Goal: Task Accomplishment & Management: Manage account settings

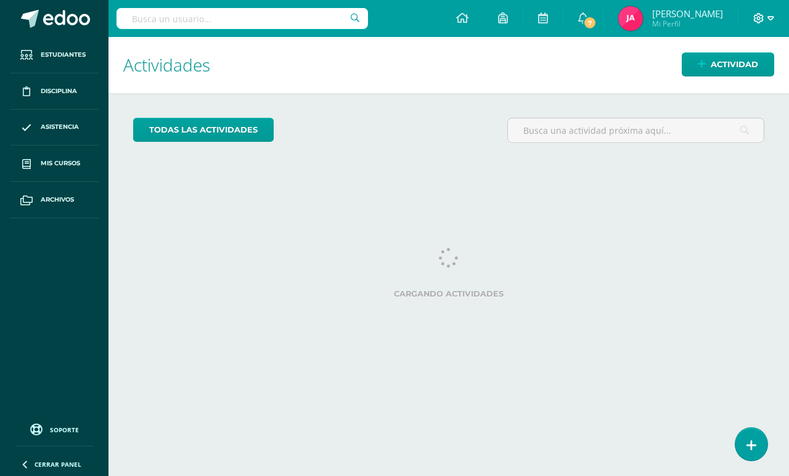
click at [759, 25] on span at bounding box center [763, 19] width 21 height 14
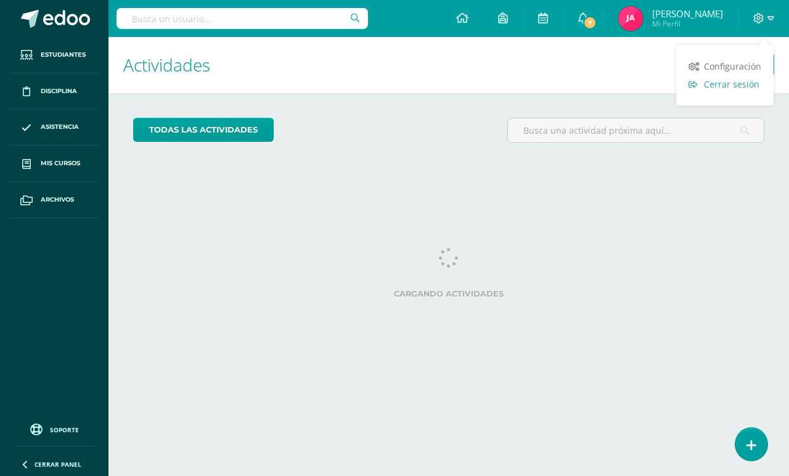
click at [693, 83] on icon at bounding box center [693, 84] width 9 height 7
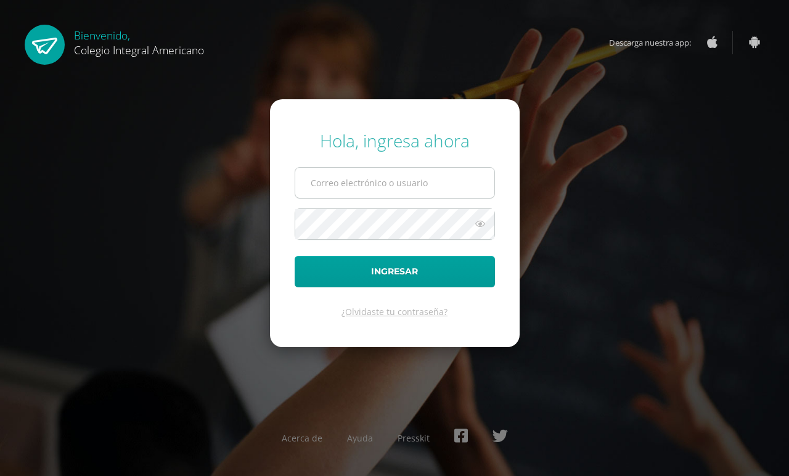
click at [324, 191] on input "text" at bounding box center [394, 183] width 199 height 30
type input "[EMAIL_ADDRESS][DOMAIN_NAME]"
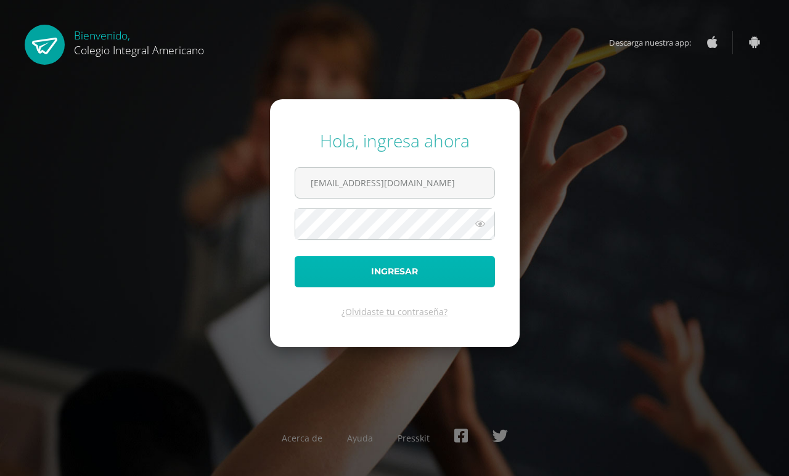
click at [377, 261] on button "Ingresar" at bounding box center [395, 271] width 200 height 31
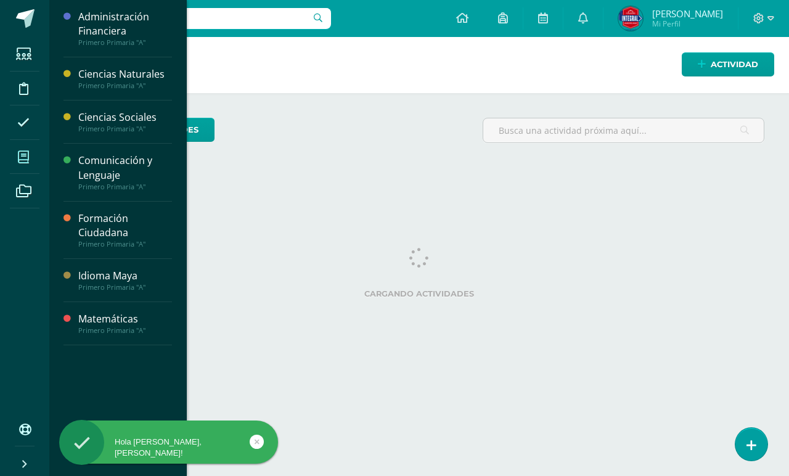
click at [31, 159] on span at bounding box center [24, 157] width 28 height 28
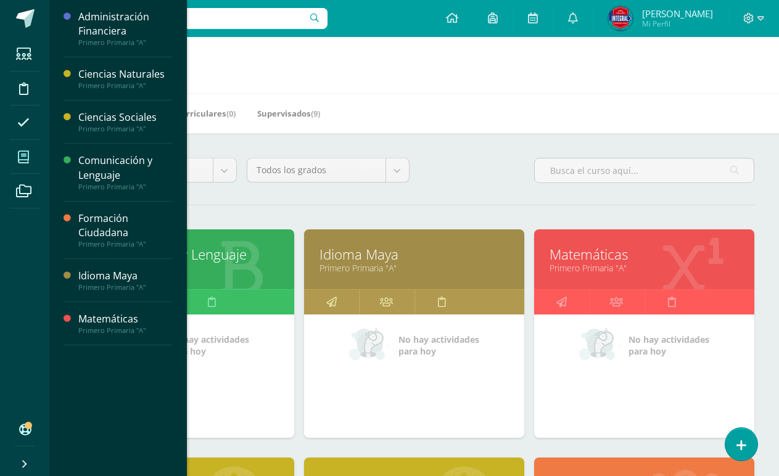
click at [474, 59] on h1 "Mis cursos" at bounding box center [414, 65] width 700 height 56
drag, startPoint x: 527, startPoint y: 83, endPoint x: 511, endPoint y: 84, distance: 16.0
click at [527, 84] on h1 "Mis cursos" at bounding box center [414, 65] width 700 height 56
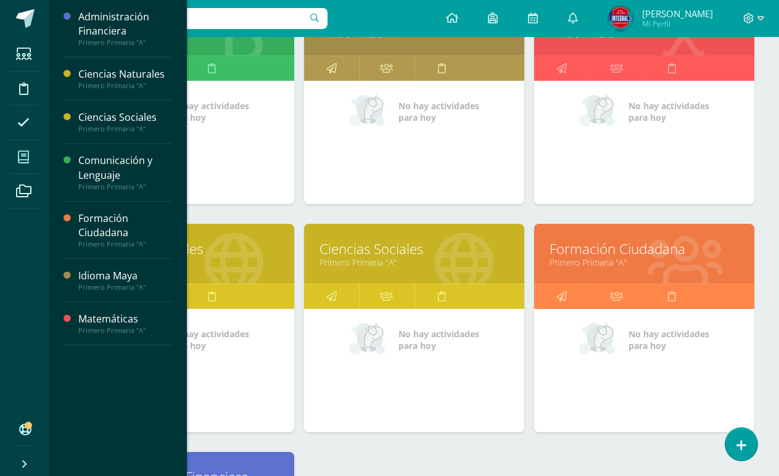
scroll to position [308, 0]
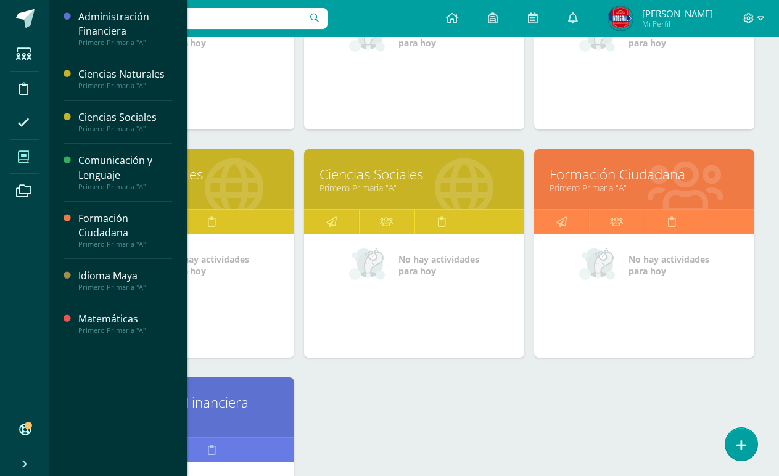
click at [233, 186] on link "Primero Primaria "A"" at bounding box center [183, 188] width 189 height 12
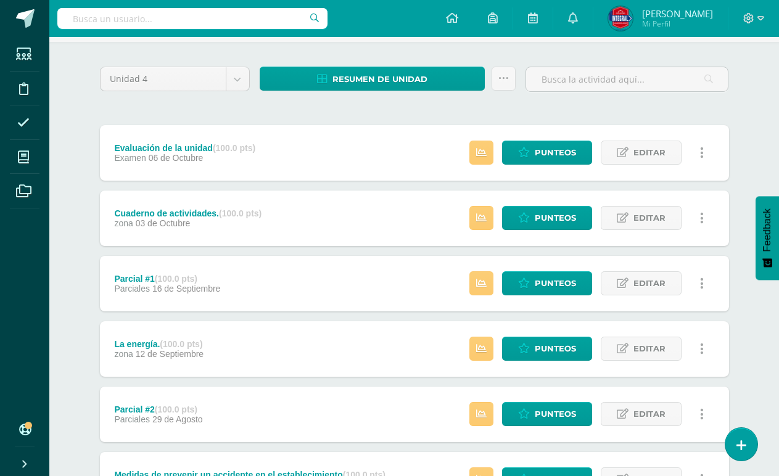
scroll to position [20, 0]
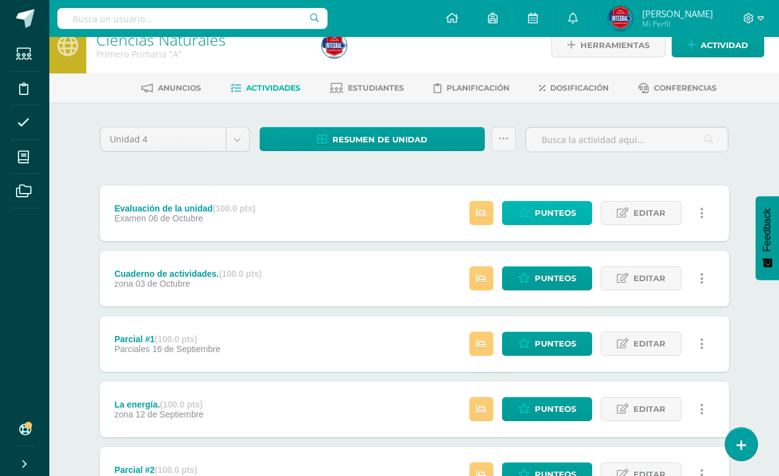
click at [558, 210] on span "Punteos" at bounding box center [555, 213] width 41 height 23
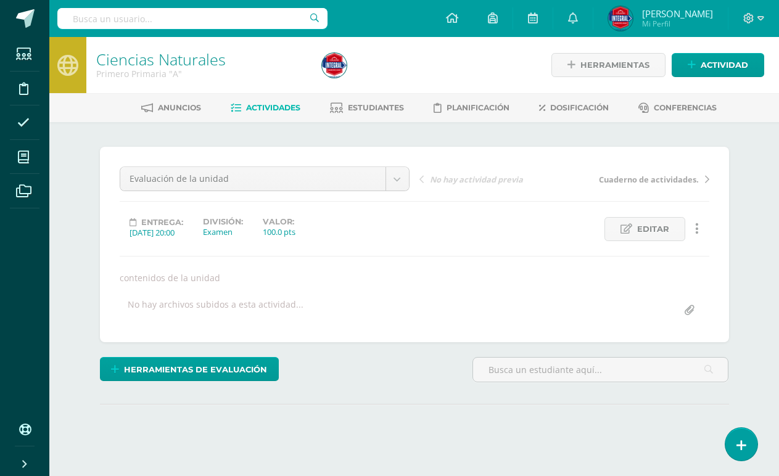
click at [273, 107] on span "Actividades" at bounding box center [273, 107] width 54 height 9
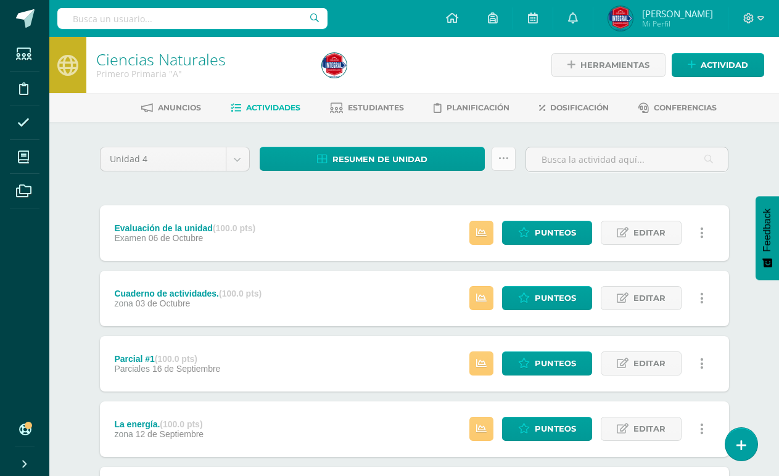
click at [496, 166] on link at bounding box center [503, 159] width 24 height 24
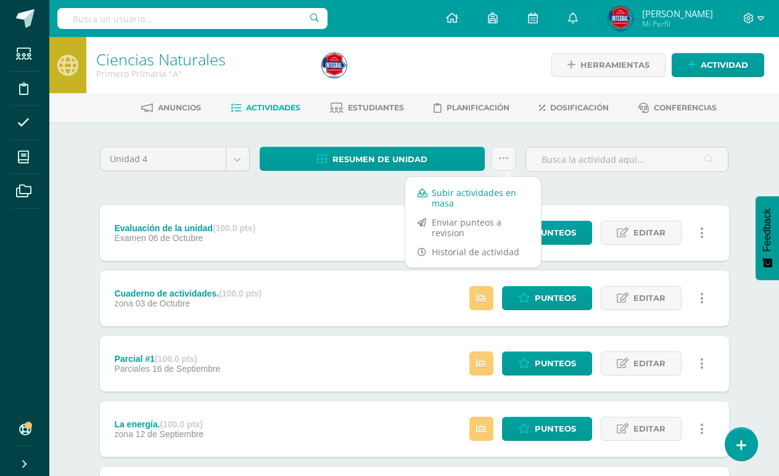
click at [484, 192] on link "Subir actividades en masa" at bounding box center [473, 198] width 136 height 30
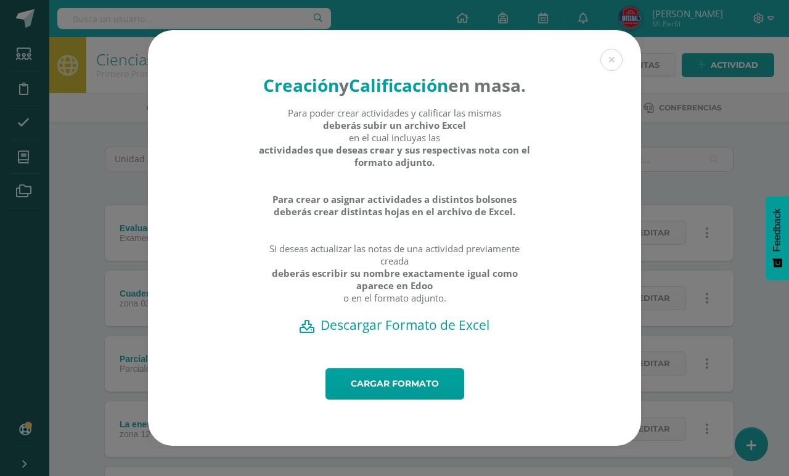
click at [437, 334] on h2 "Descargar Formato de Excel" at bounding box center [395, 324] width 450 height 17
click at [357, 392] on link "Cargar formato" at bounding box center [395, 383] width 139 height 31
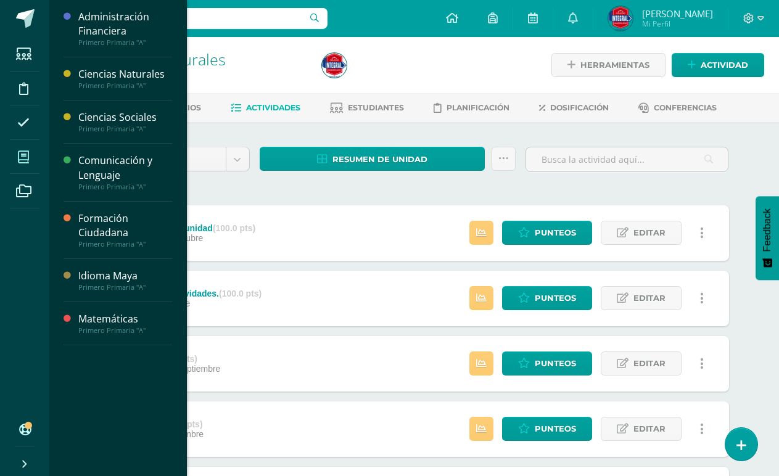
click at [24, 160] on icon at bounding box center [23, 157] width 11 height 12
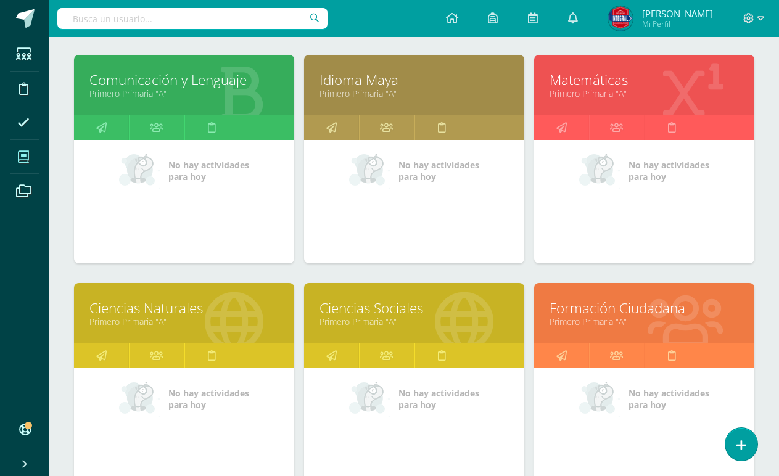
scroll to position [247, 0]
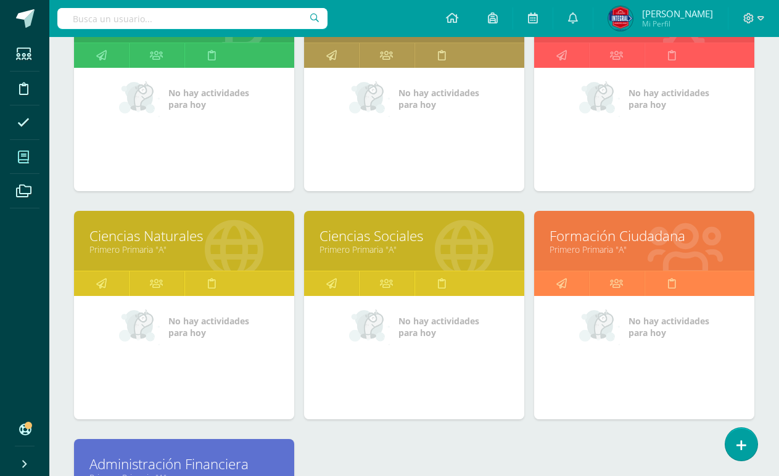
click at [391, 237] on link "Ciencias Sociales" at bounding box center [413, 235] width 189 height 19
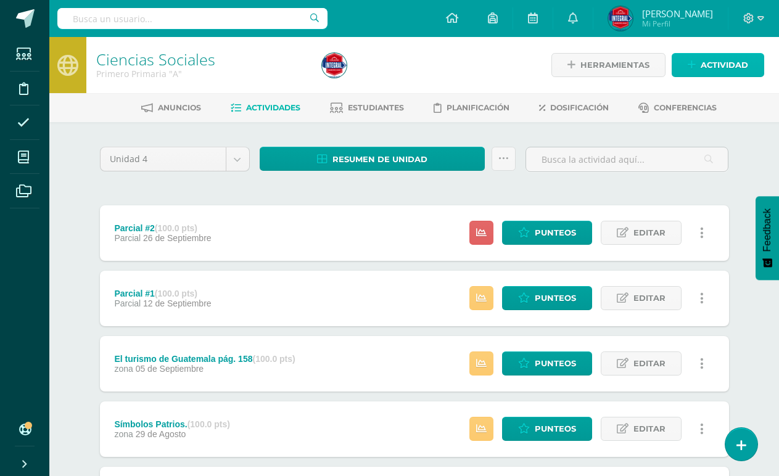
click at [729, 67] on span "Actividad" at bounding box center [723, 65] width 47 height 23
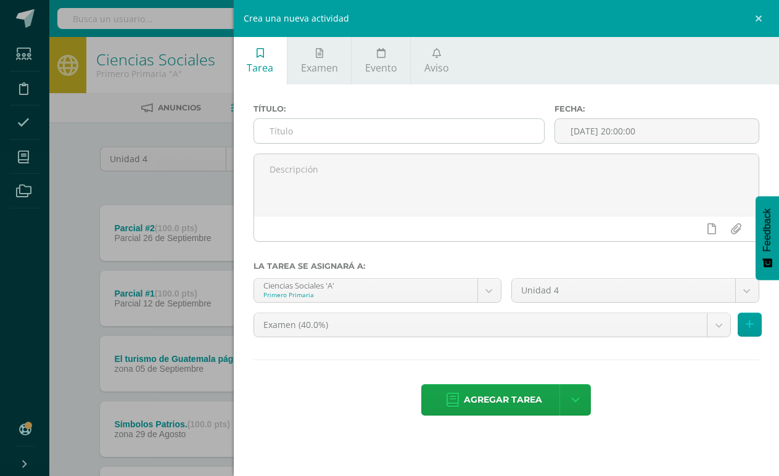
click at [350, 133] on input "text" at bounding box center [399, 131] width 290 height 24
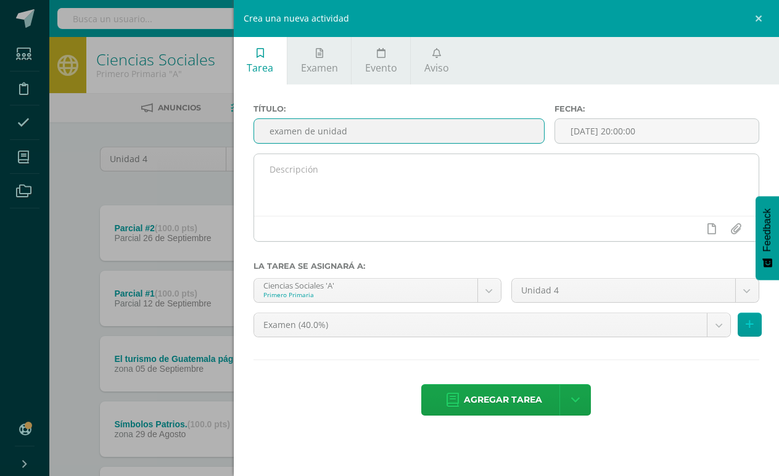
type input "examen de unidad"
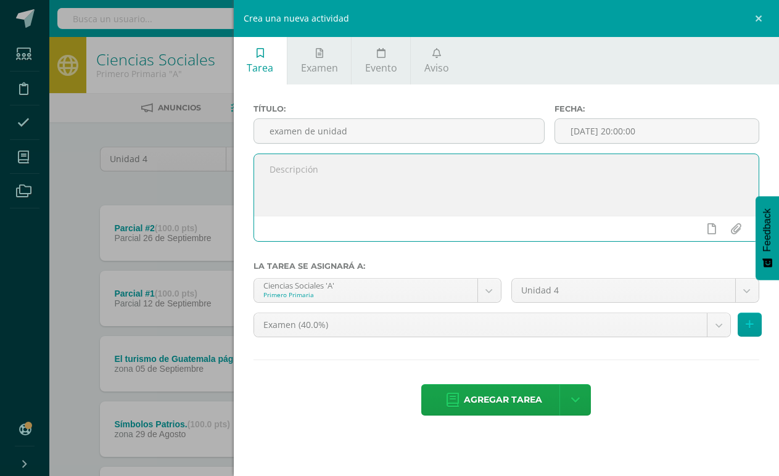
click at [331, 183] on textarea at bounding box center [506, 185] width 504 height 62
type textarea "Temas de la cuarta unidad."
drag, startPoint x: 387, startPoint y: 150, endPoint x: 398, endPoint y: 150, distance: 11.1
click at [398, 150] on div "Título: examen de unidad" at bounding box center [398, 128] width 301 height 49
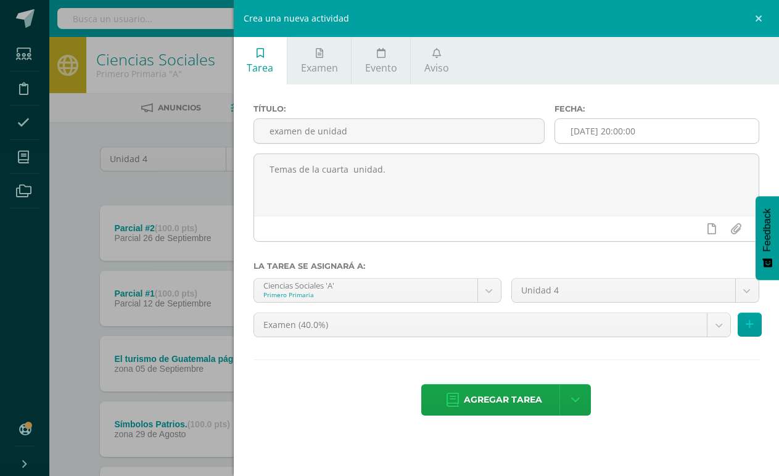
click at [615, 136] on input "2025-10-14 20:00:00" at bounding box center [656, 131] width 203 height 24
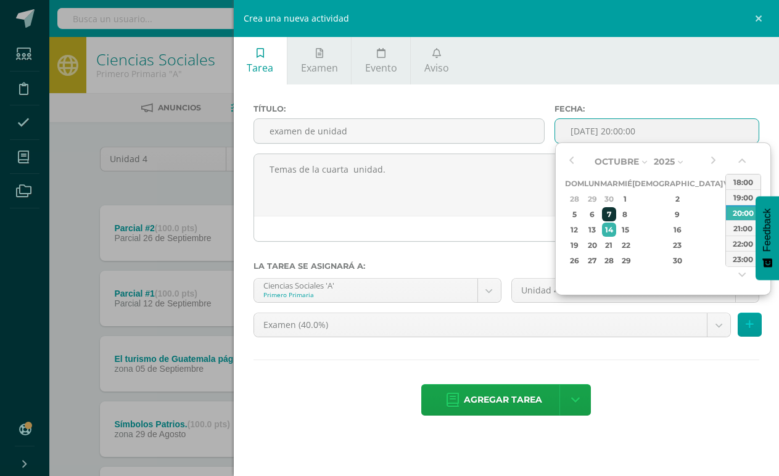
click at [616, 210] on div "7" at bounding box center [609, 214] width 14 height 14
type input "[DATE] 20:00"
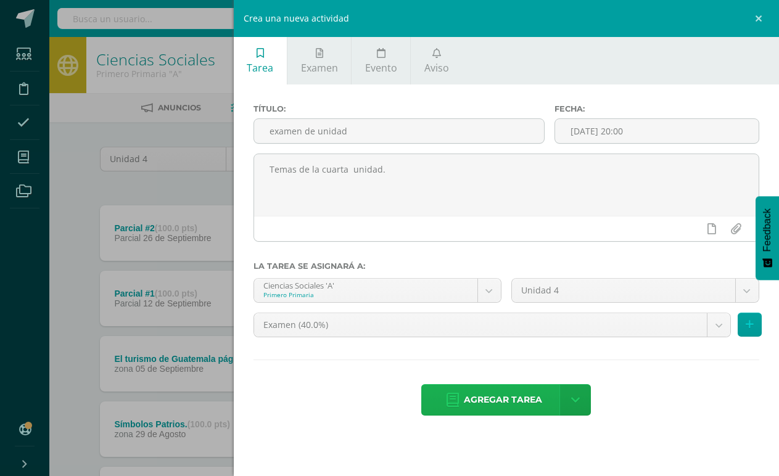
click at [488, 396] on span "Agregar tarea" at bounding box center [503, 400] width 78 height 30
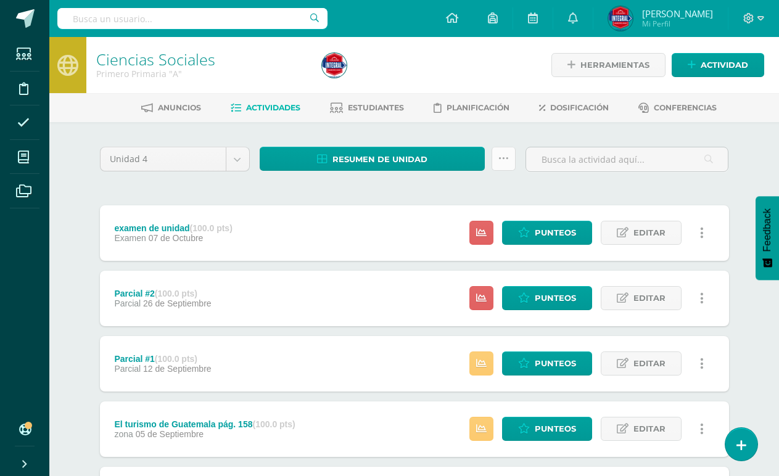
click at [505, 160] on icon at bounding box center [503, 159] width 10 height 10
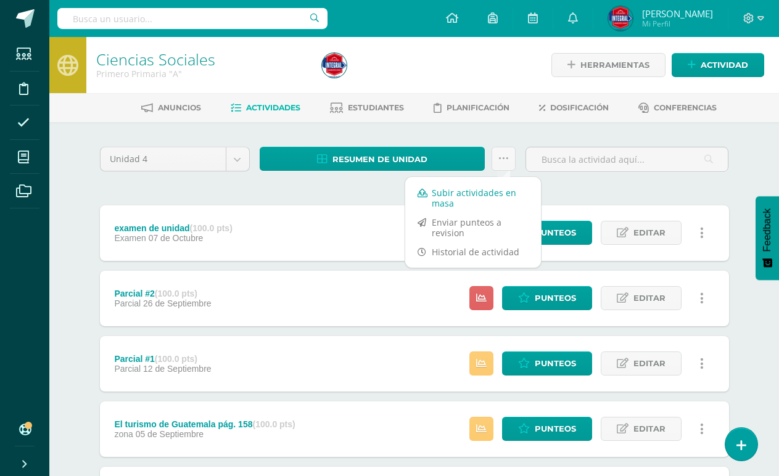
click at [495, 193] on link "Subir actividades en masa" at bounding box center [473, 198] width 136 height 30
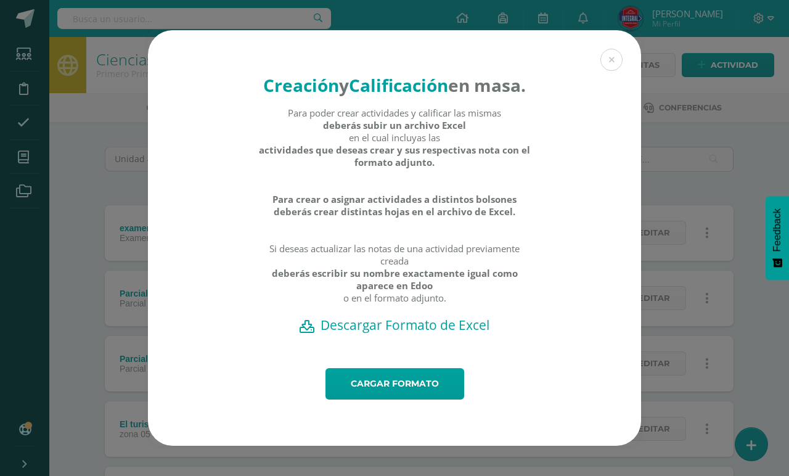
click at [432, 334] on h2 "Descargar Formato de Excel" at bounding box center [395, 324] width 450 height 17
click at [430, 387] on link "Cargar formato" at bounding box center [395, 383] width 139 height 31
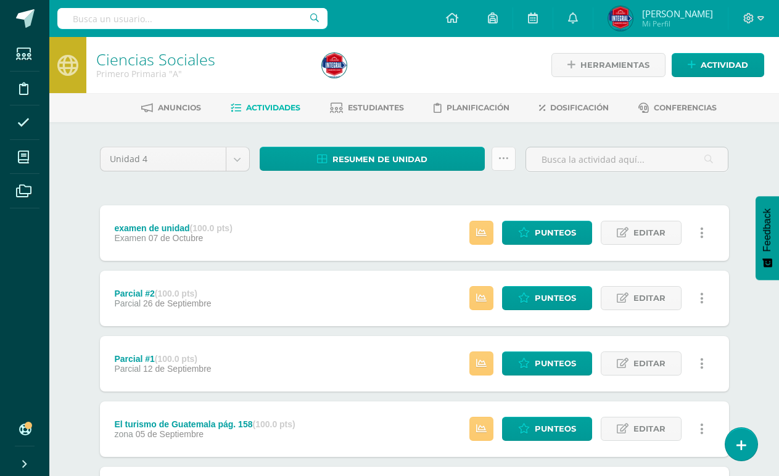
click at [504, 161] on icon at bounding box center [503, 159] width 10 height 10
click at [427, 158] on link "Resumen de unidad" at bounding box center [373, 159] width 226 height 24
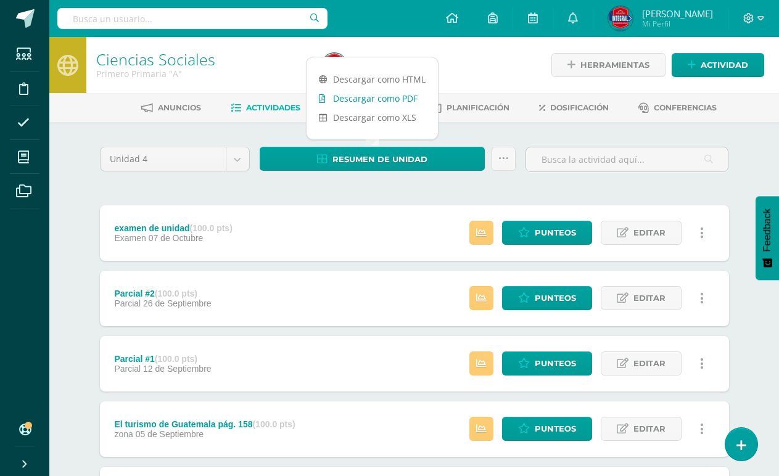
click at [408, 97] on link "Descargar como PDF" at bounding box center [371, 98] width 131 height 19
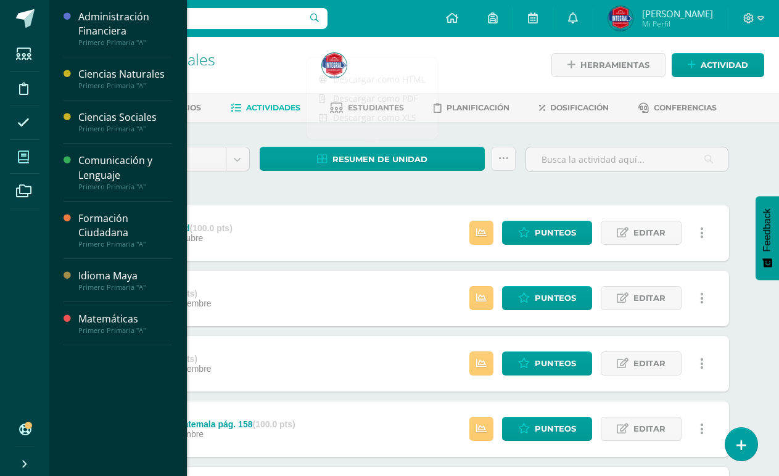
click at [18, 149] on span at bounding box center [24, 157] width 28 height 28
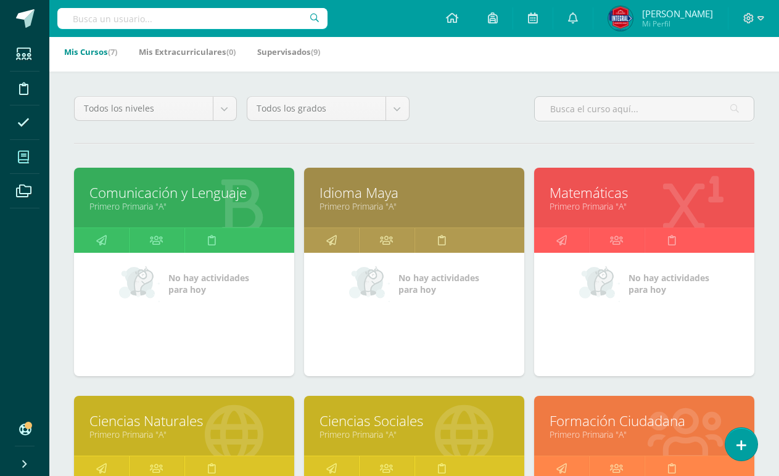
scroll to position [247, 0]
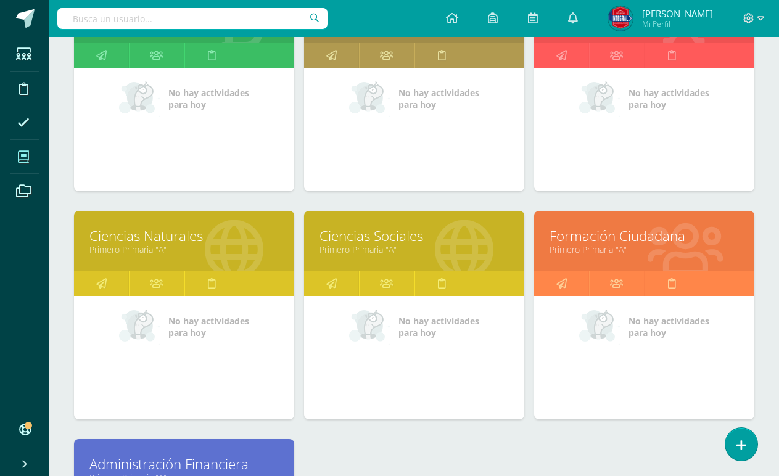
click at [626, 249] on link "Primero Primaria "A"" at bounding box center [643, 250] width 189 height 12
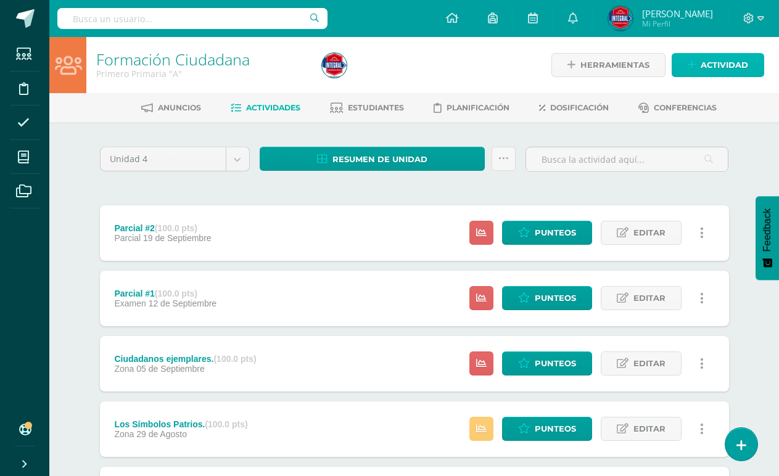
click at [742, 67] on span "Actividad" at bounding box center [723, 65] width 47 height 23
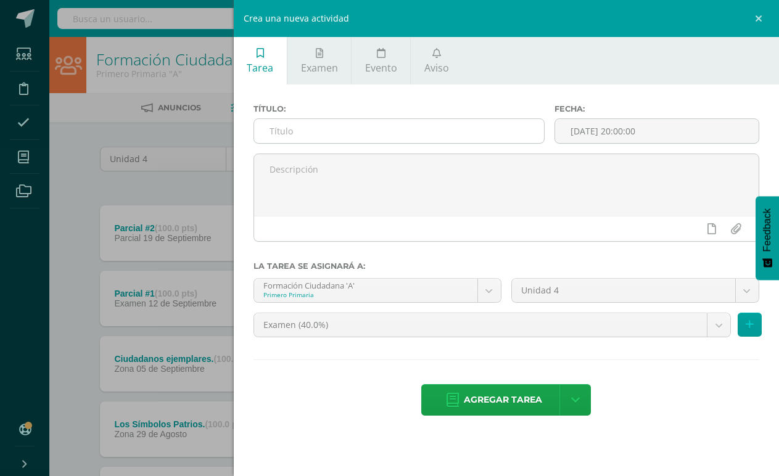
click at [402, 123] on input "text" at bounding box center [399, 131] width 290 height 24
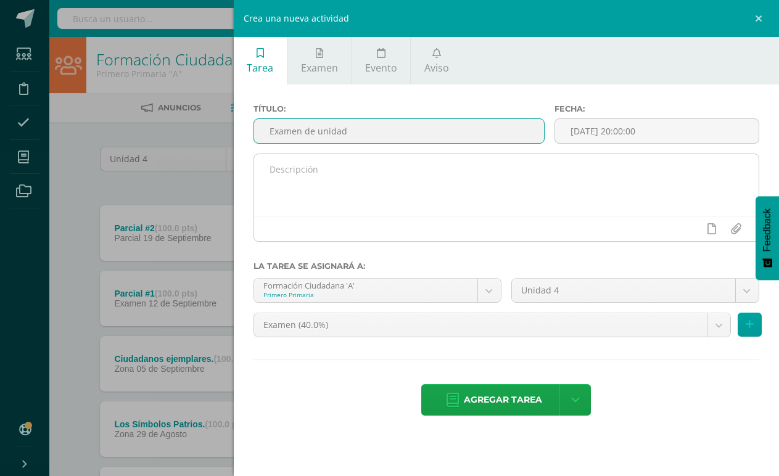
type input "Examen de unidad"
click at [379, 168] on textarea at bounding box center [506, 185] width 504 height 62
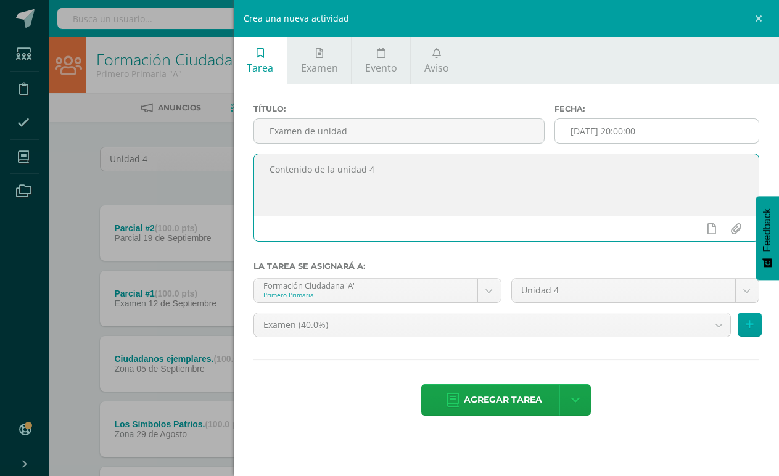
type textarea "Contenido de la unidad 4"
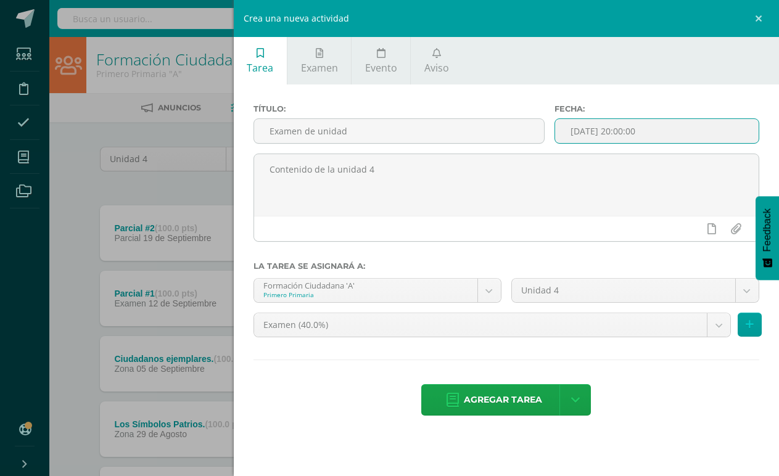
click at [651, 137] on input "[DATE] 20:00:00" at bounding box center [656, 131] width 203 height 24
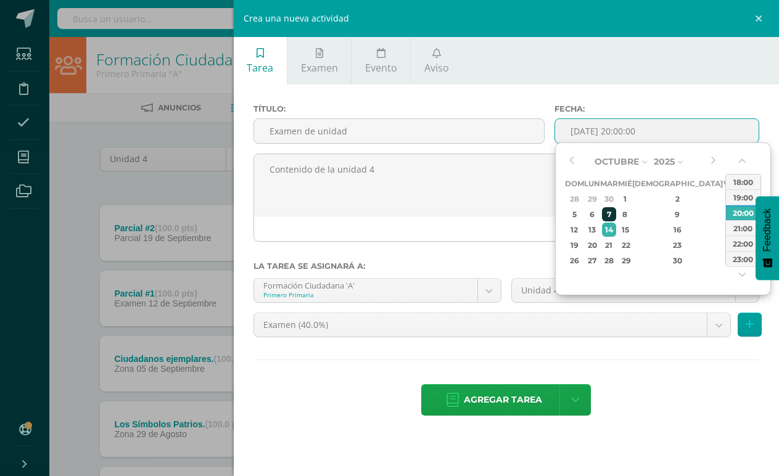
click at [612, 208] on div "7" at bounding box center [609, 214] width 14 height 14
type input "2025-10-07 20:00"
click at [502, 396] on span "Agregar tarea" at bounding box center [503, 400] width 78 height 30
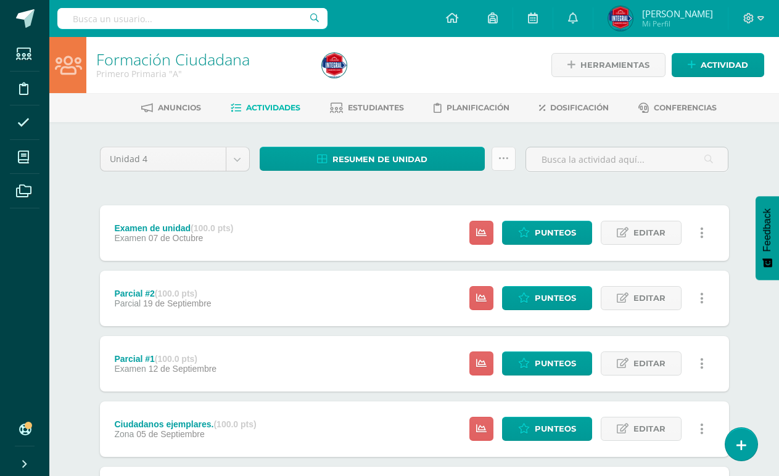
click at [504, 161] on icon at bounding box center [503, 159] width 10 height 10
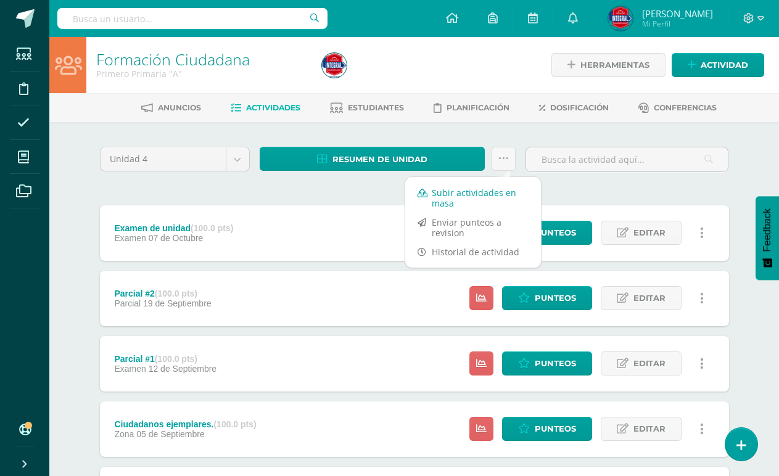
click at [466, 199] on link "Subir actividades en masa" at bounding box center [473, 198] width 136 height 30
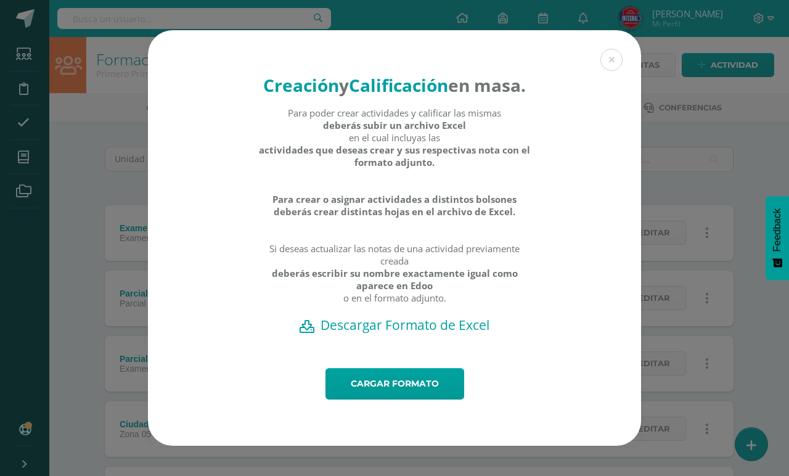
click at [404, 334] on h2 "Descargar Formato de Excel" at bounding box center [395, 324] width 450 height 17
click at [614, 50] on button at bounding box center [612, 60] width 22 height 22
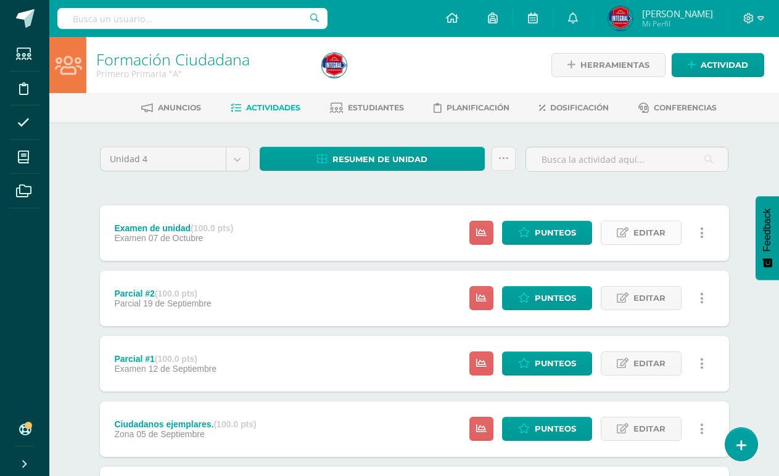
click at [636, 234] on span "Editar" at bounding box center [649, 232] width 32 height 23
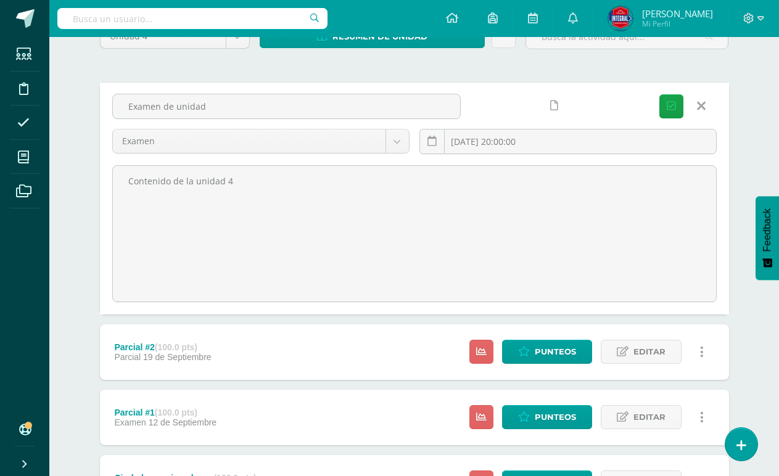
scroll to position [123, 0]
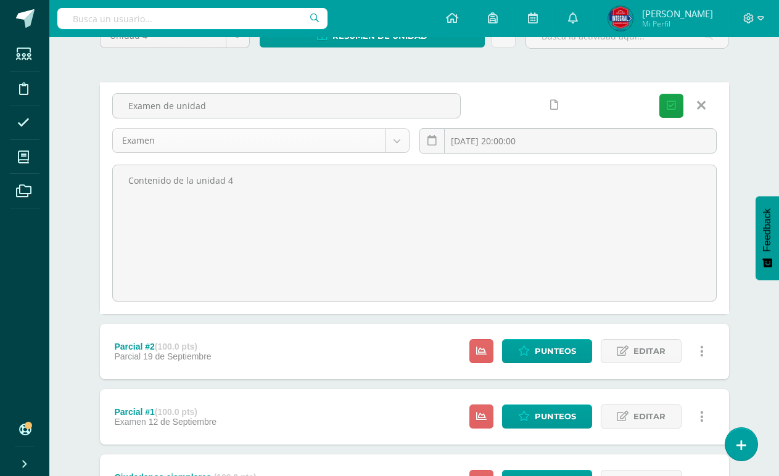
click at [401, 143] on body "Tarea asignada exitosamente Estudiantes Disciplina Asistencia Mis cursos Archiv…" at bounding box center [389, 365] width 779 height 977
click at [665, 101] on button "Guardar" at bounding box center [671, 106] width 24 height 24
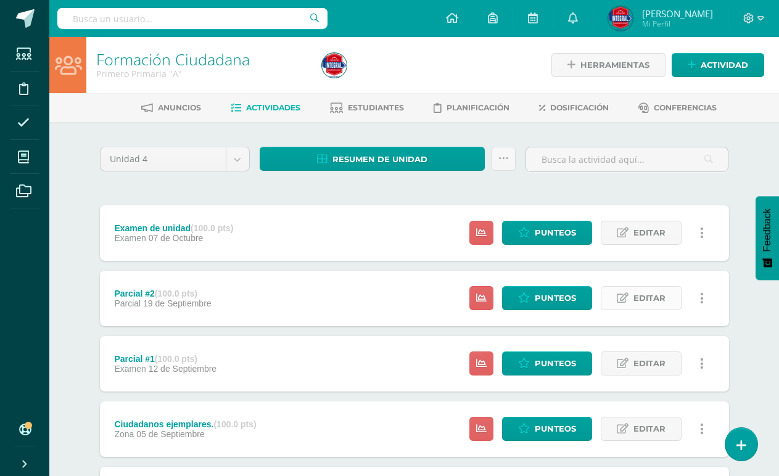
click at [662, 298] on span "Editar" at bounding box center [649, 298] width 32 height 23
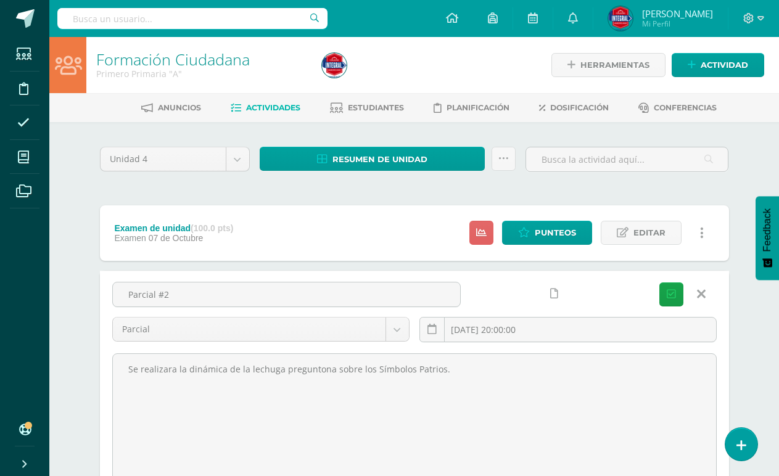
click at [699, 294] on icon at bounding box center [701, 294] width 9 height 14
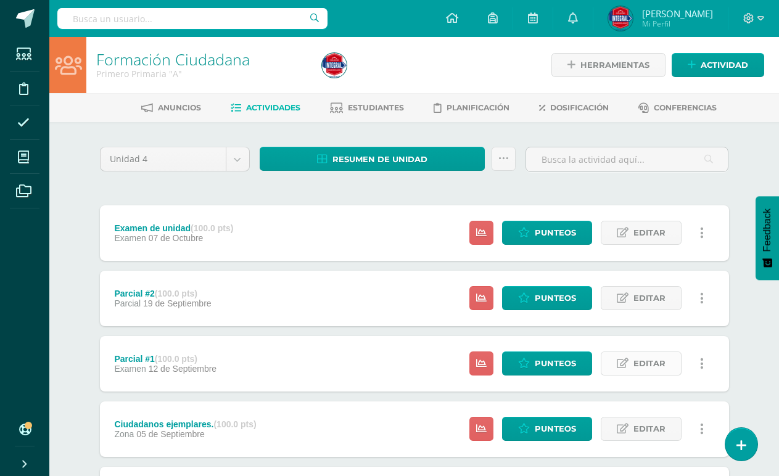
click at [623, 364] on icon at bounding box center [623, 363] width 12 height 10
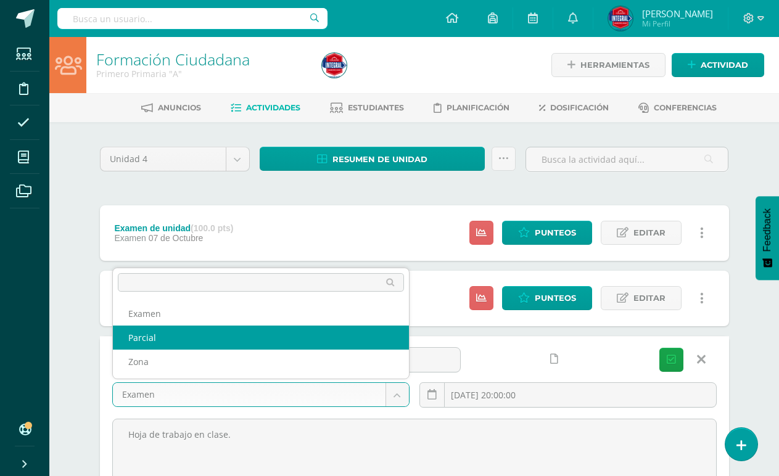
select select "192886"
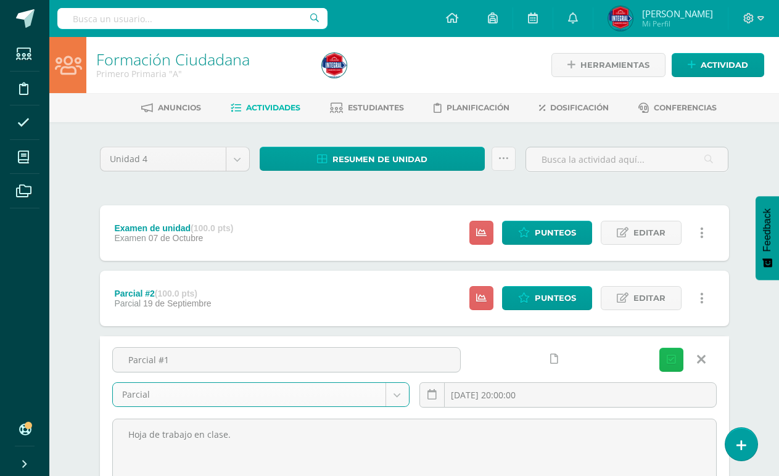
click at [677, 358] on button "Guardar" at bounding box center [671, 360] width 24 height 24
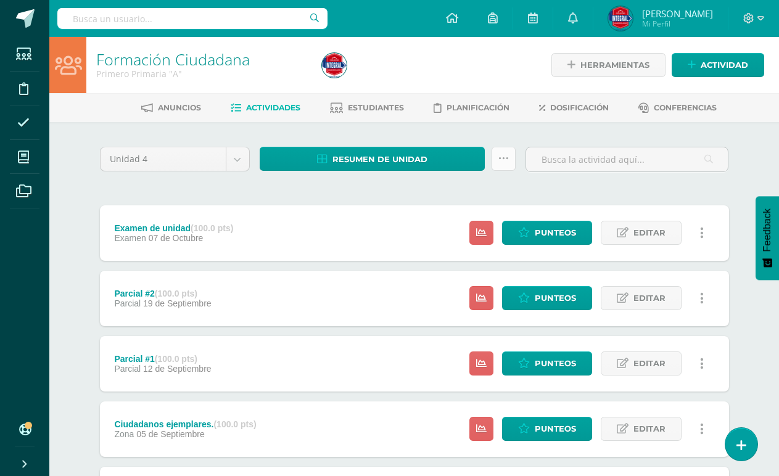
click at [506, 155] on icon at bounding box center [503, 159] width 10 height 10
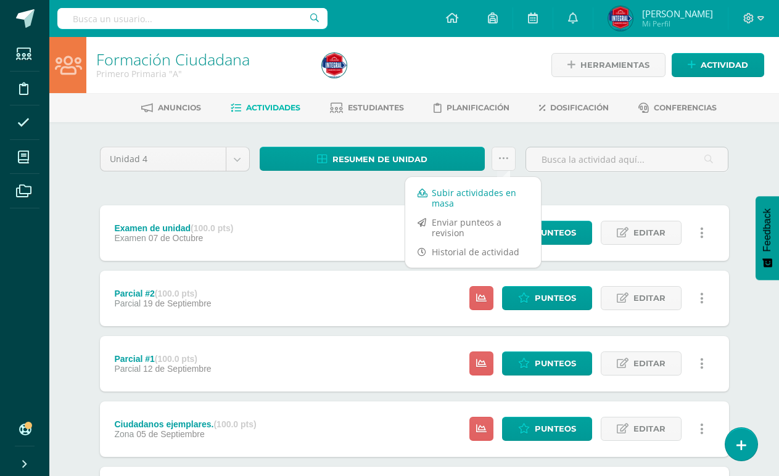
click at [487, 195] on link "Subir actividades en masa" at bounding box center [473, 198] width 136 height 30
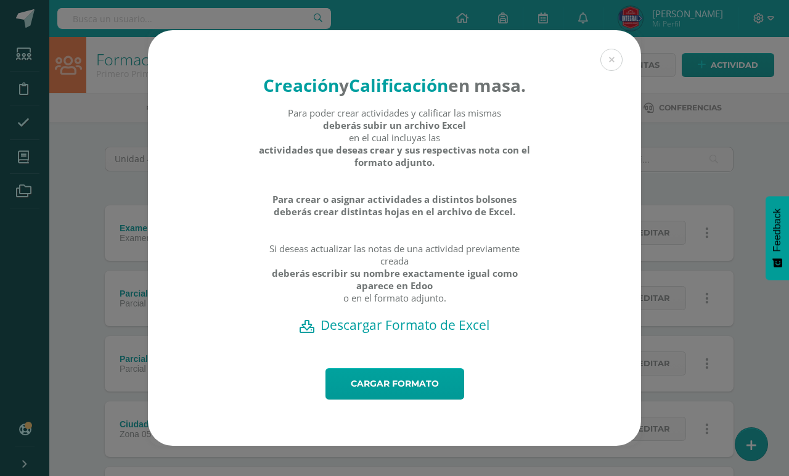
click at [458, 334] on h2 "Descargar Formato de Excel" at bounding box center [395, 324] width 450 height 17
click at [363, 398] on link "Cargar formato" at bounding box center [395, 383] width 139 height 31
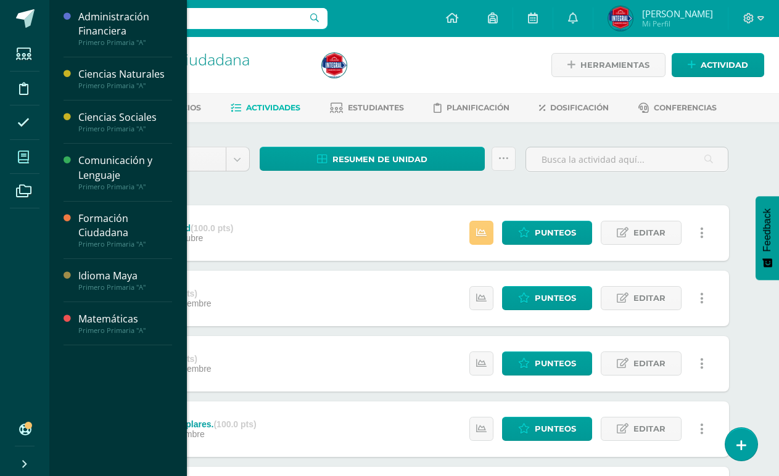
click at [20, 144] on span at bounding box center [24, 157] width 28 height 28
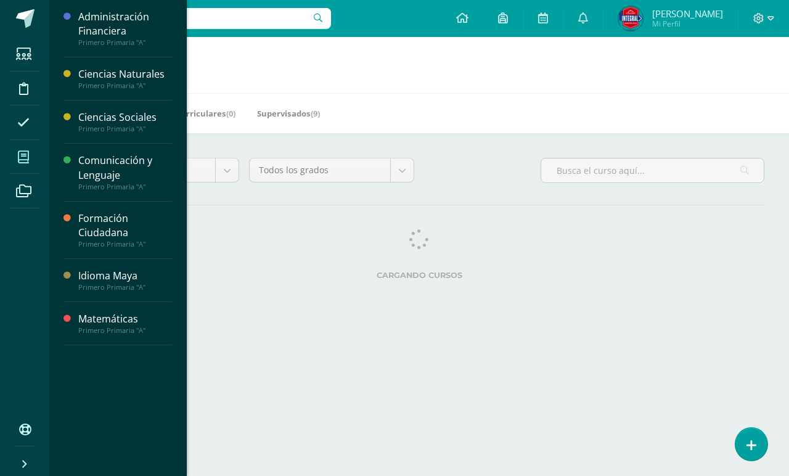
click at [656, 119] on div "Mis Cursos (7) Mis Extracurriculares (0) Supervisados (9)" at bounding box center [434, 113] width 770 height 40
click at [588, 88] on h1 "Mis cursos" at bounding box center [419, 65] width 710 height 56
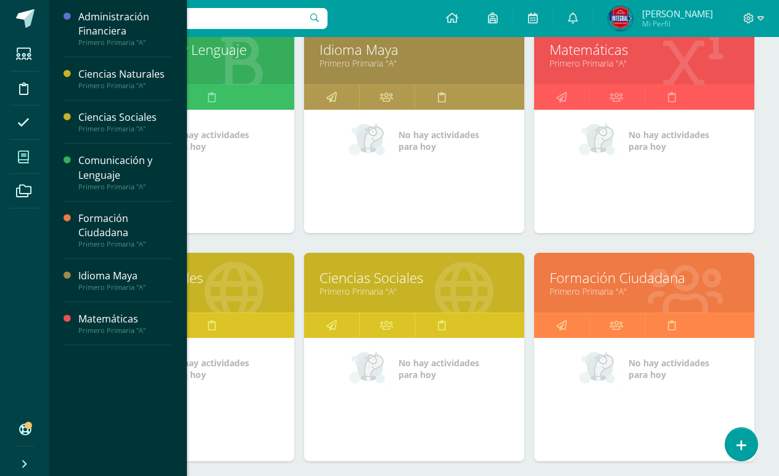
scroll to position [370, 0]
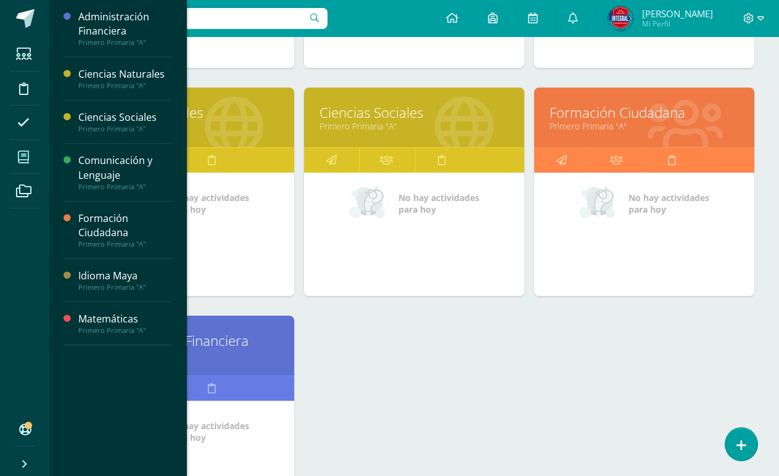
click at [232, 356] on link "Primero Primaria "A"" at bounding box center [183, 354] width 189 height 12
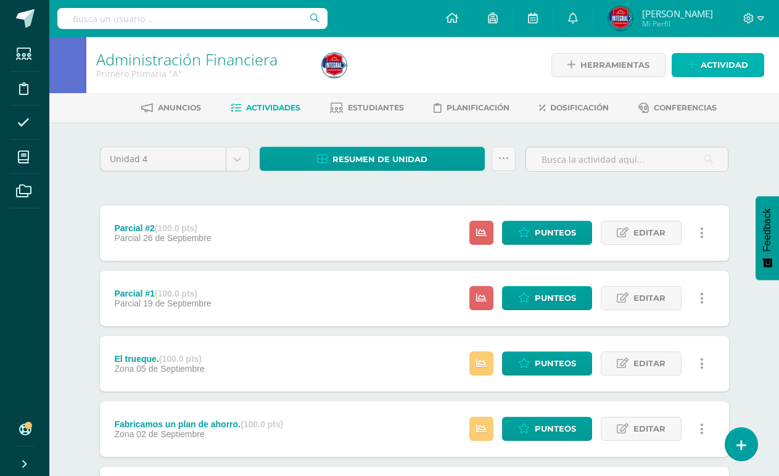
click at [745, 65] on span "Actividad" at bounding box center [723, 65] width 47 height 23
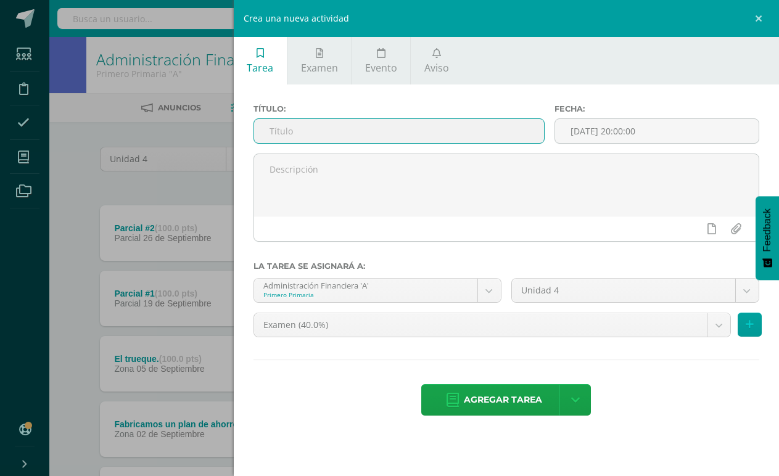
click at [332, 125] on input "text" at bounding box center [399, 131] width 290 height 24
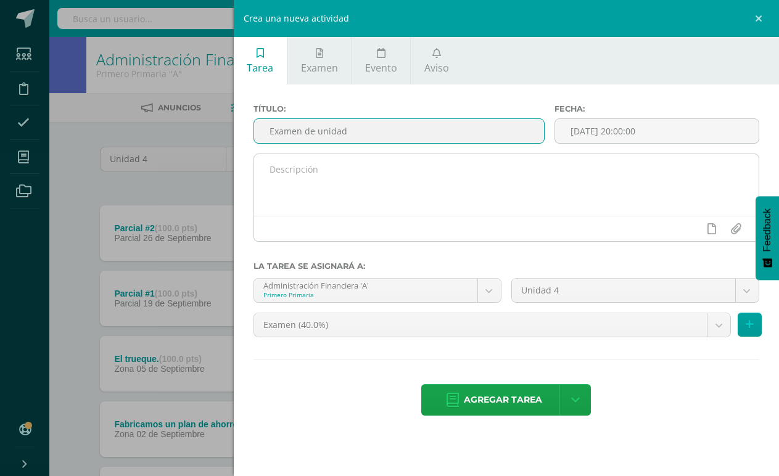
type input "Examen de unidad"
click at [321, 181] on textarea at bounding box center [506, 185] width 504 height 62
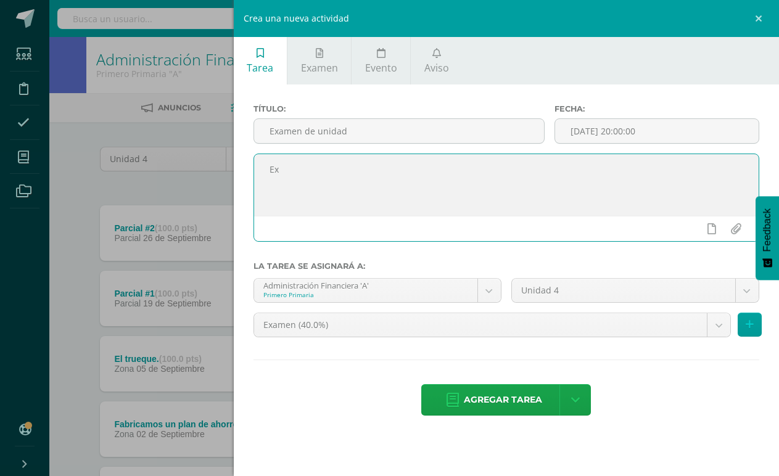
type textarea "E"
type textarea "Contenidos de la etapa 4"
click at [596, 130] on input "[DATE] 20:00:00" at bounding box center [656, 131] width 203 height 24
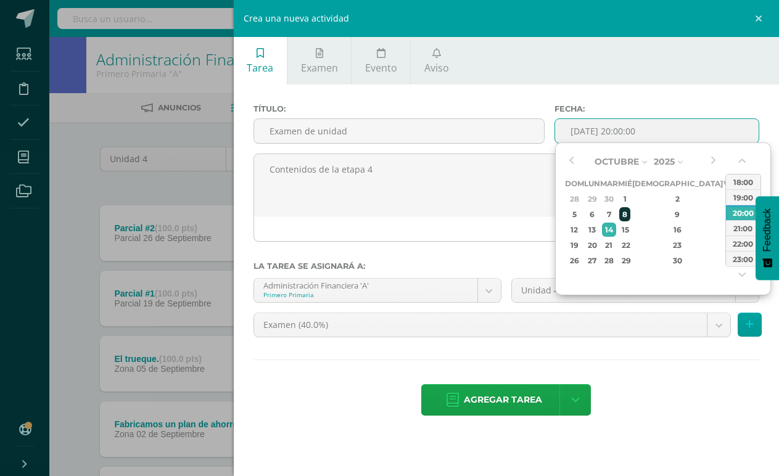
click at [630, 207] on div "8" at bounding box center [624, 214] width 11 height 14
type input "2025-10-08 20:00"
click at [481, 392] on span "Agregar tarea" at bounding box center [503, 400] width 78 height 30
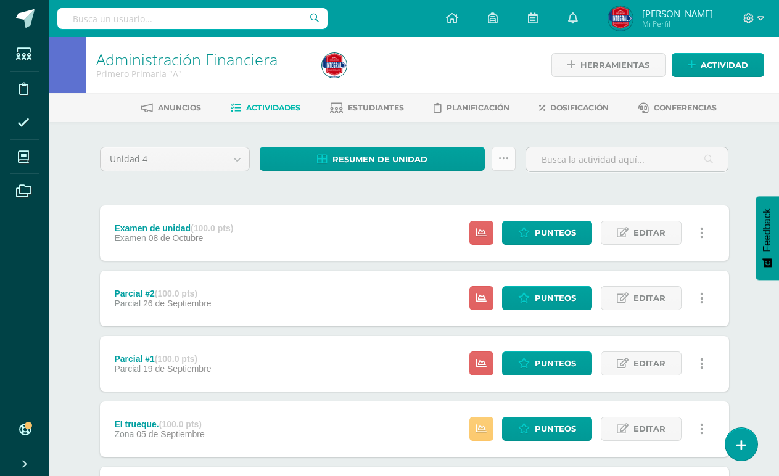
click at [507, 155] on icon at bounding box center [503, 159] width 10 height 10
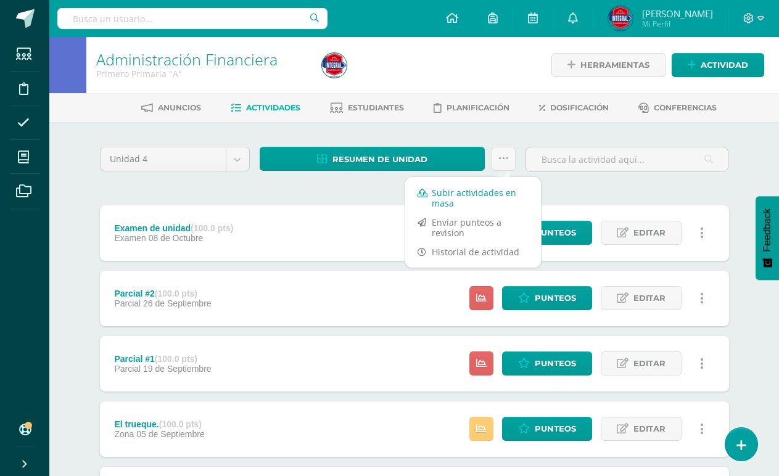
click at [487, 194] on link "Subir actividades en masa" at bounding box center [473, 198] width 136 height 30
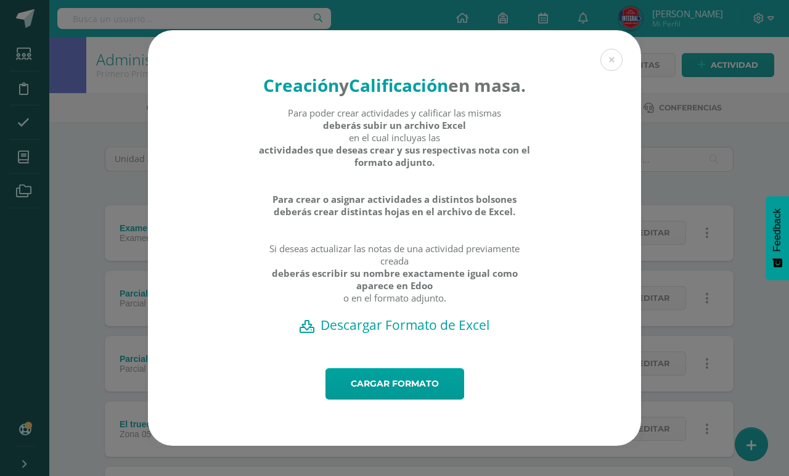
click at [423, 334] on h2 "Descargar Formato de Excel" at bounding box center [395, 324] width 450 height 17
click at [363, 400] on link "Cargar formato" at bounding box center [395, 383] width 139 height 31
